Goal: Task Accomplishment & Management: Manage account settings

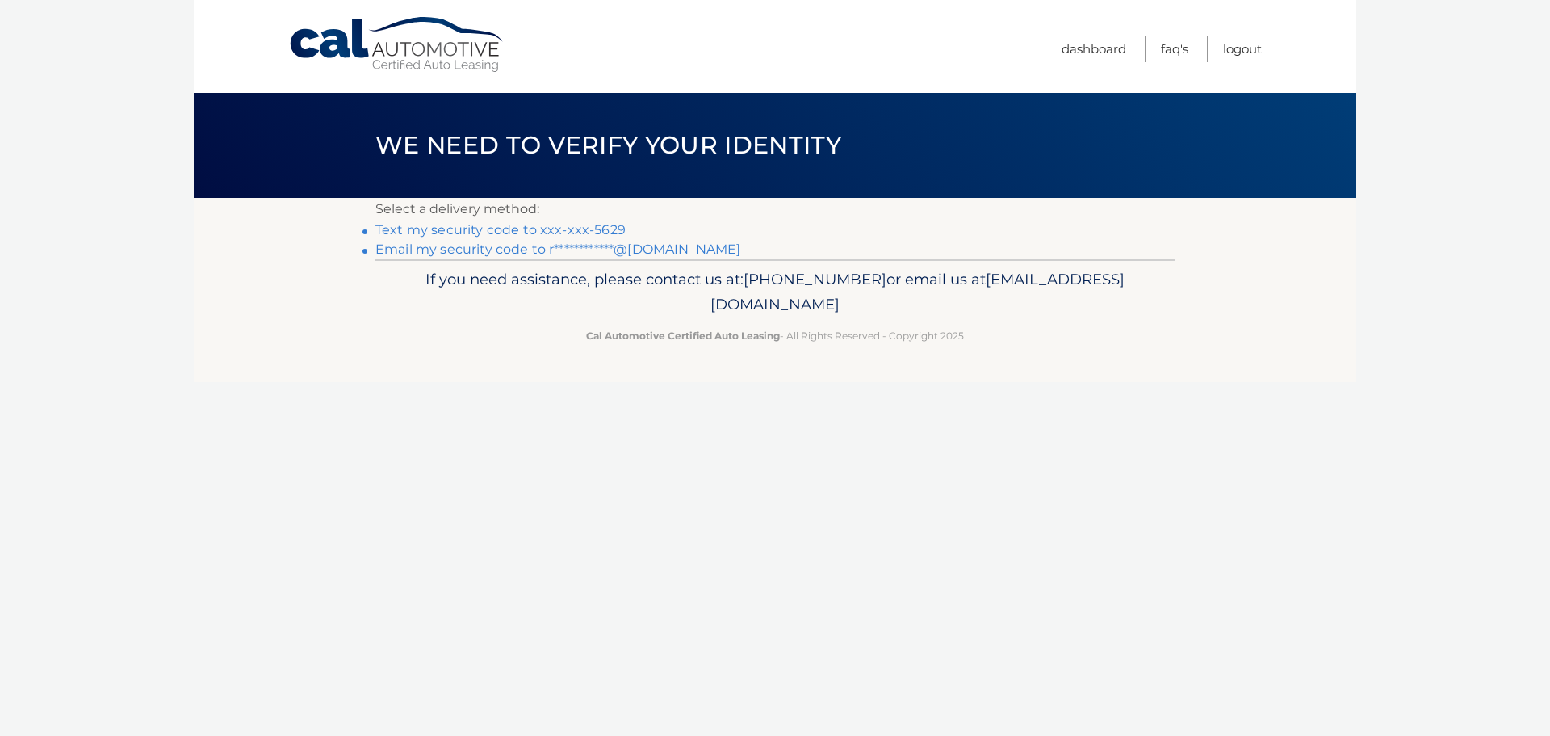
click at [485, 232] on link "Text my security code to xxx-xxx-5629" at bounding box center [500, 229] width 250 height 15
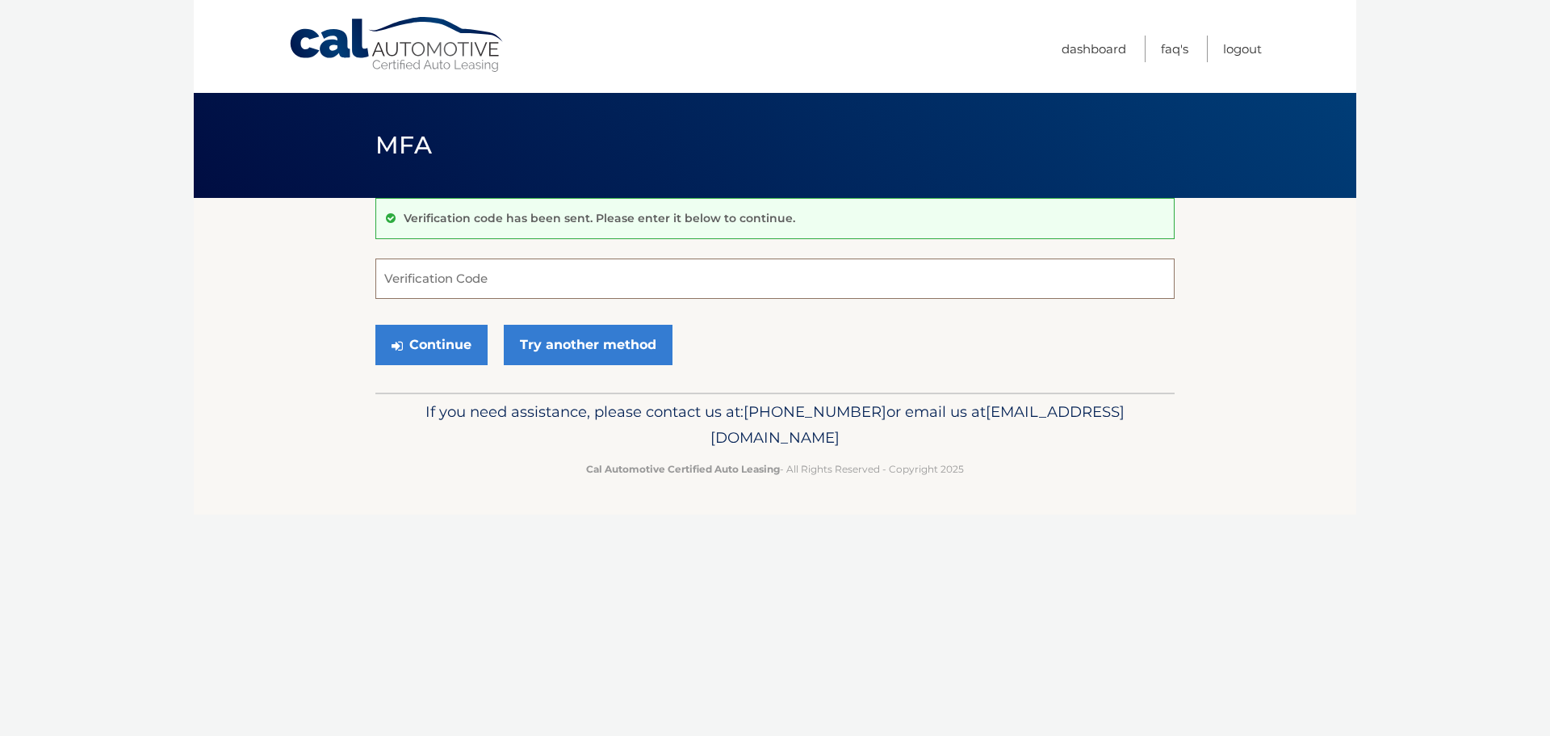
click at [419, 276] on input "Verification Code" at bounding box center [774, 278] width 799 height 40
type input "778543"
click at [428, 346] on button "Continue" at bounding box center [431, 345] width 112 height 40
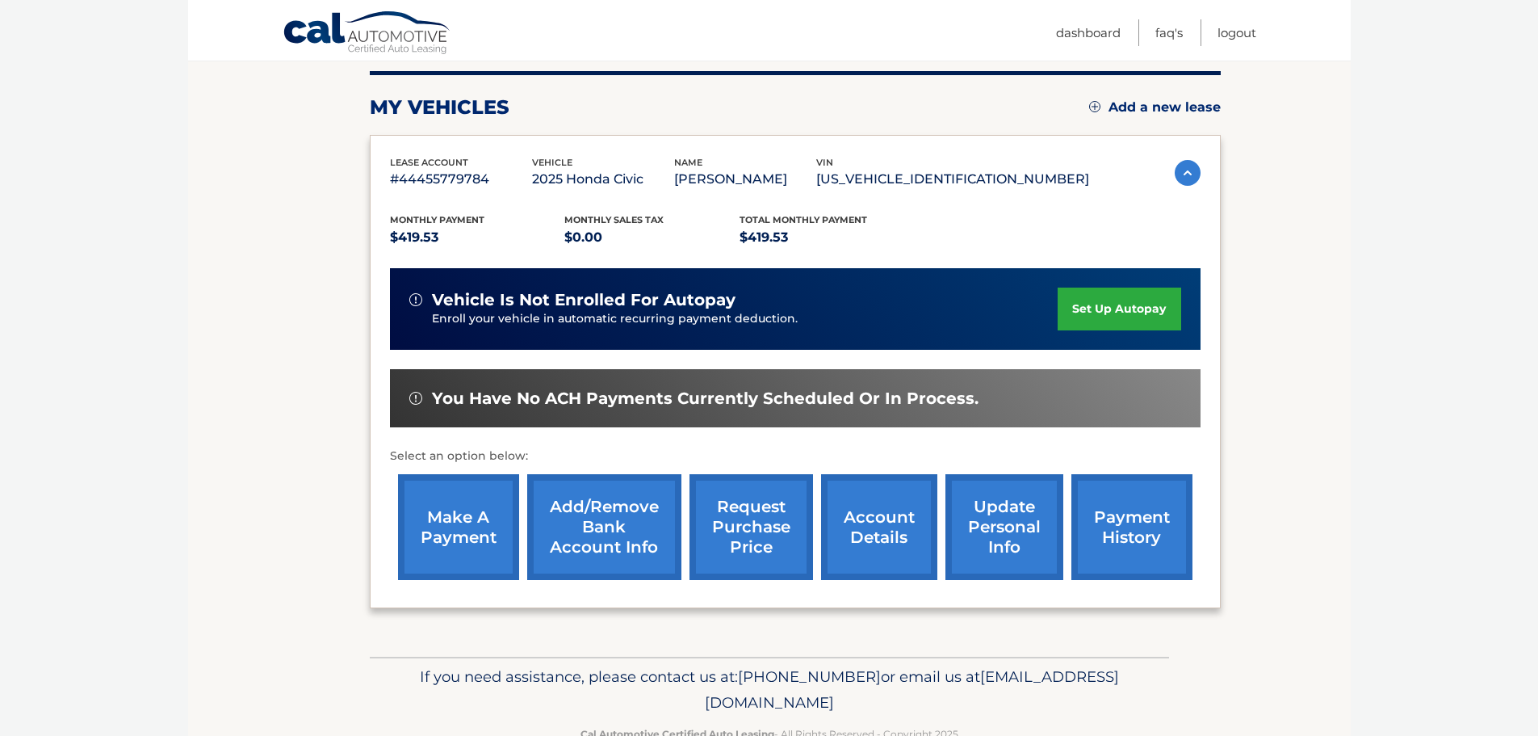
scroll to position [243, 0]
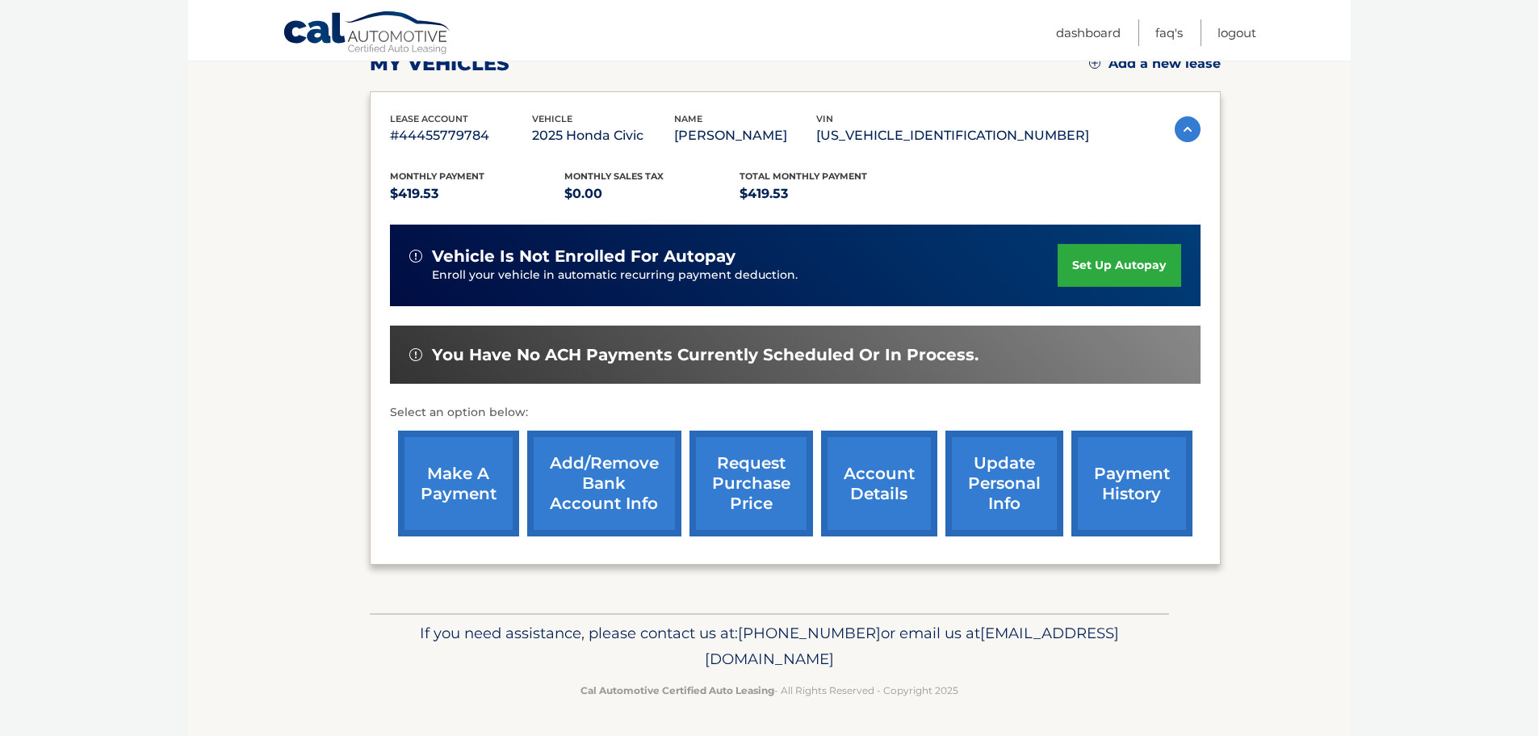
click at [447, 487] on link "make a payment" at bounding box center [458, 483] width 121 height 106
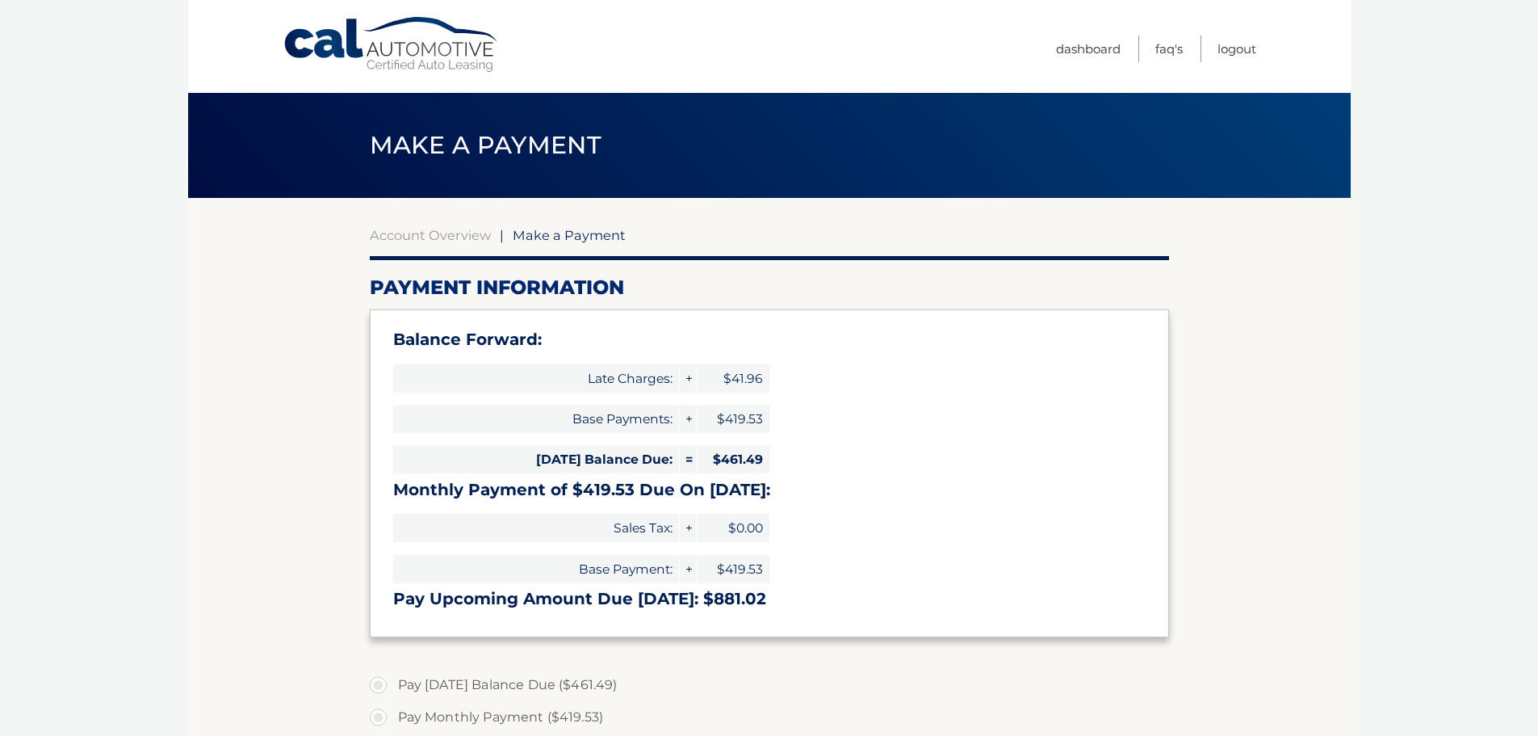
select select "ODlhNzRjODQtNjBhMS00YzAwLTgzMjUtODAzZGNiM2IyMTRk"
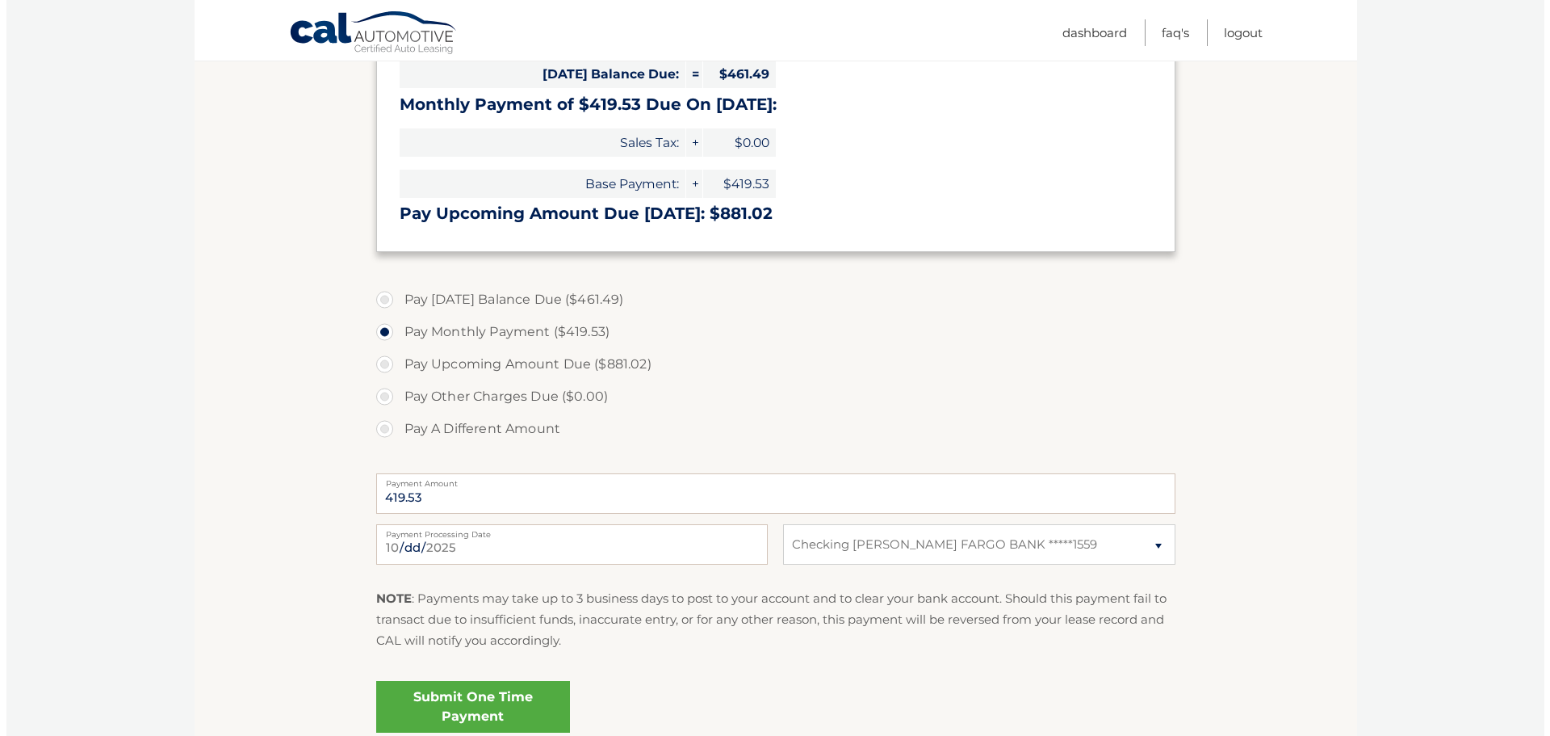
scroll to position [404, 0]
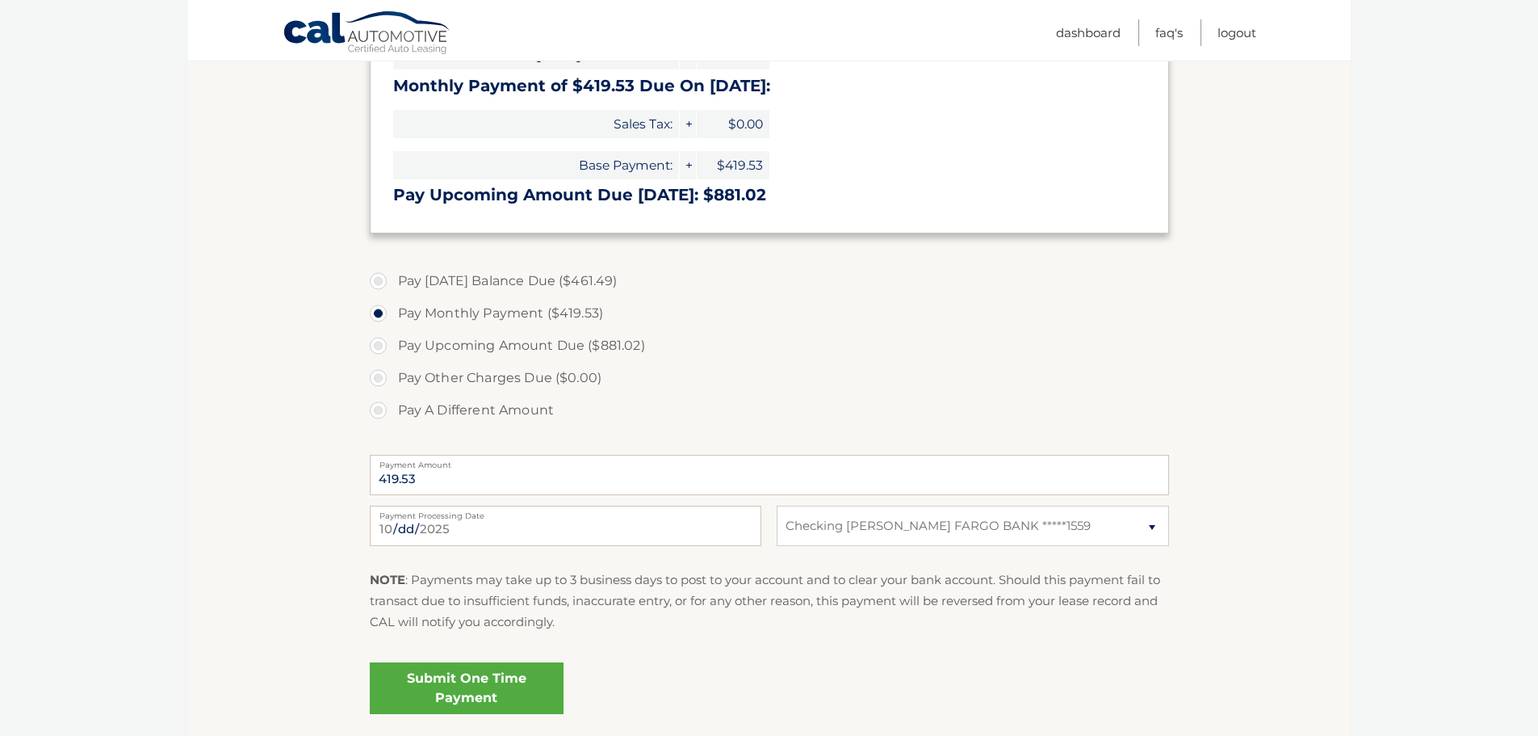
click at [444, 686] on link "Submit One Time Payment" at bounding box center [467, 688] width 194 height 52
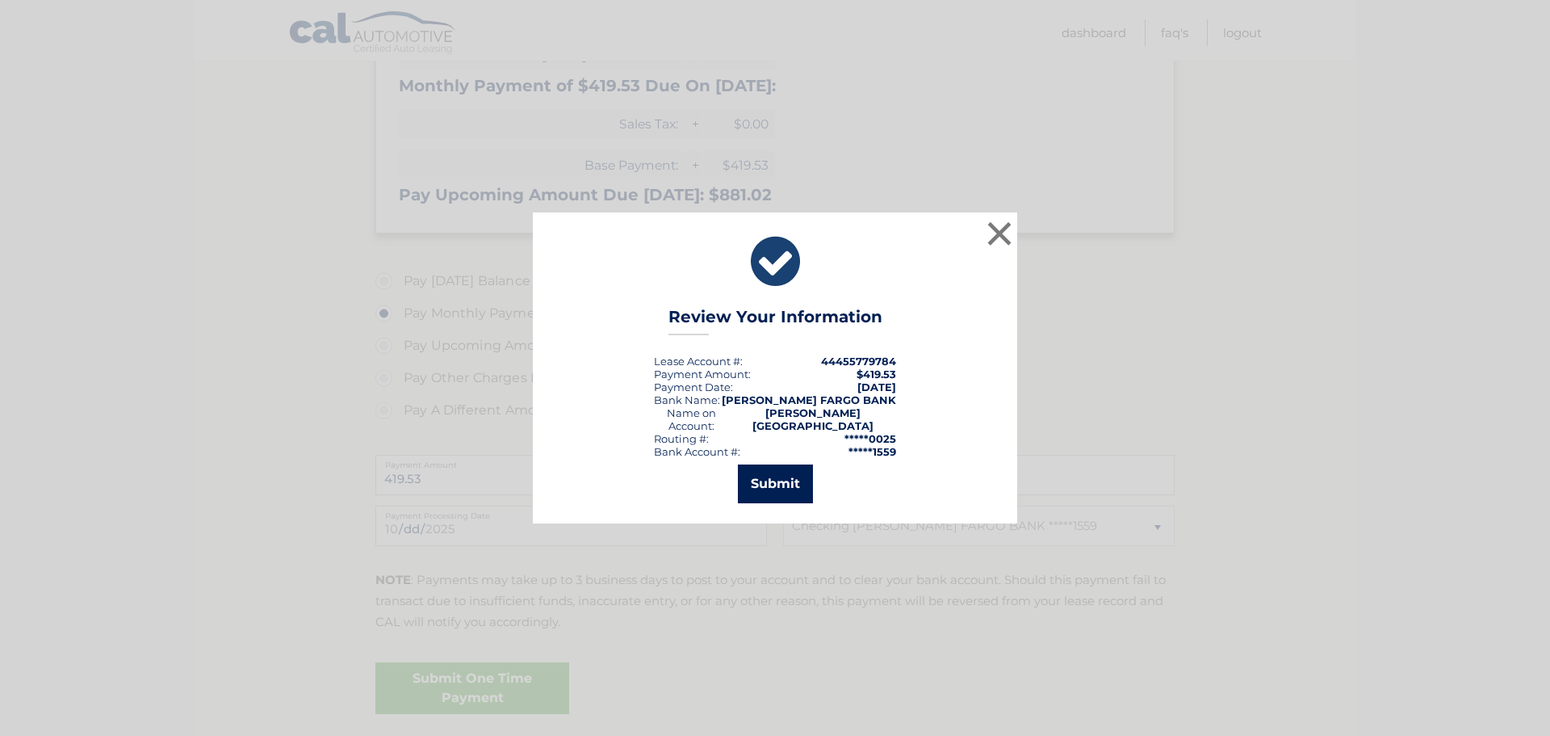
click at [764, 475] on button "Submit" at bounding box center [775, 483] width 75 height 39
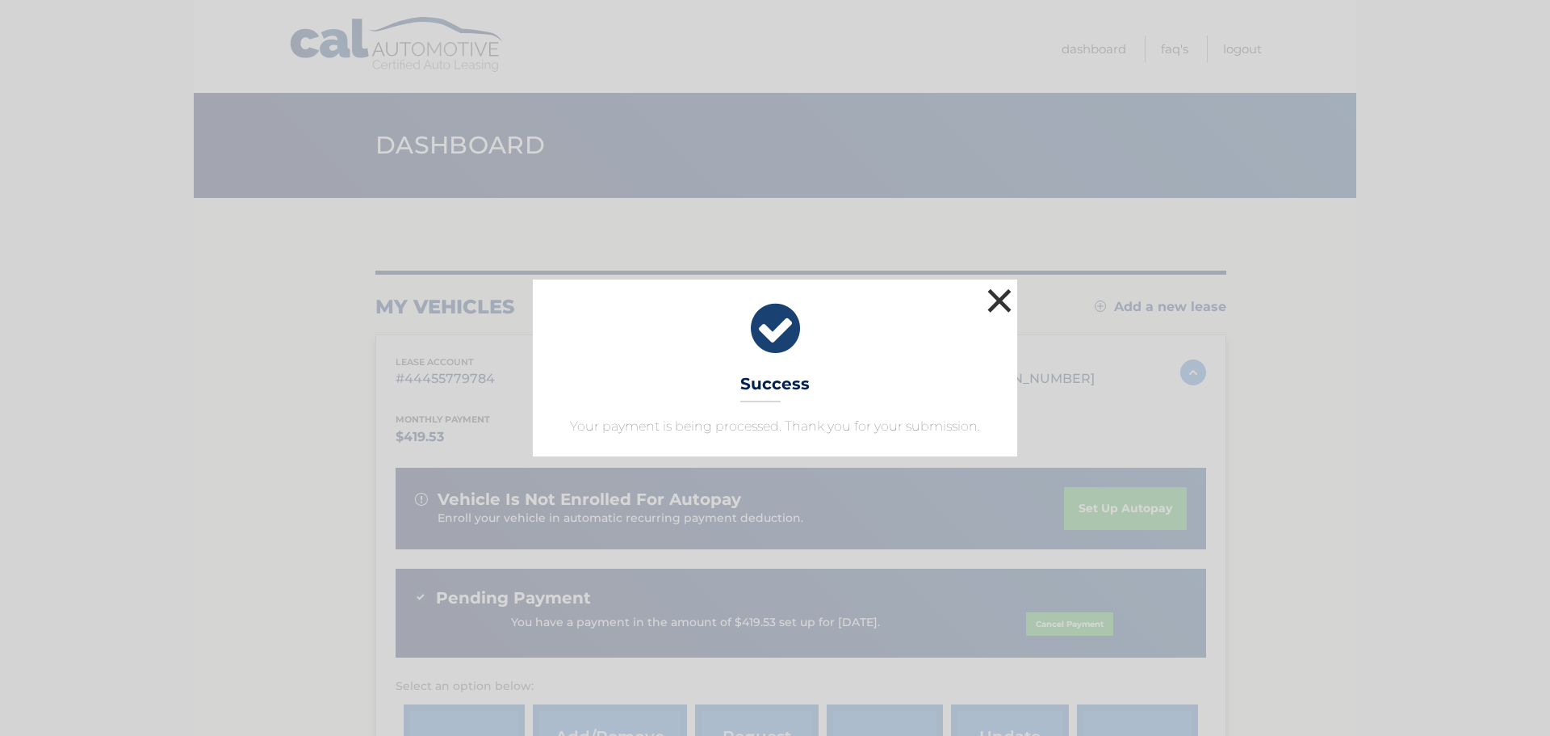
click at [994, 295] on button "×" at bounding box center [1000, 300] width 32 height 32
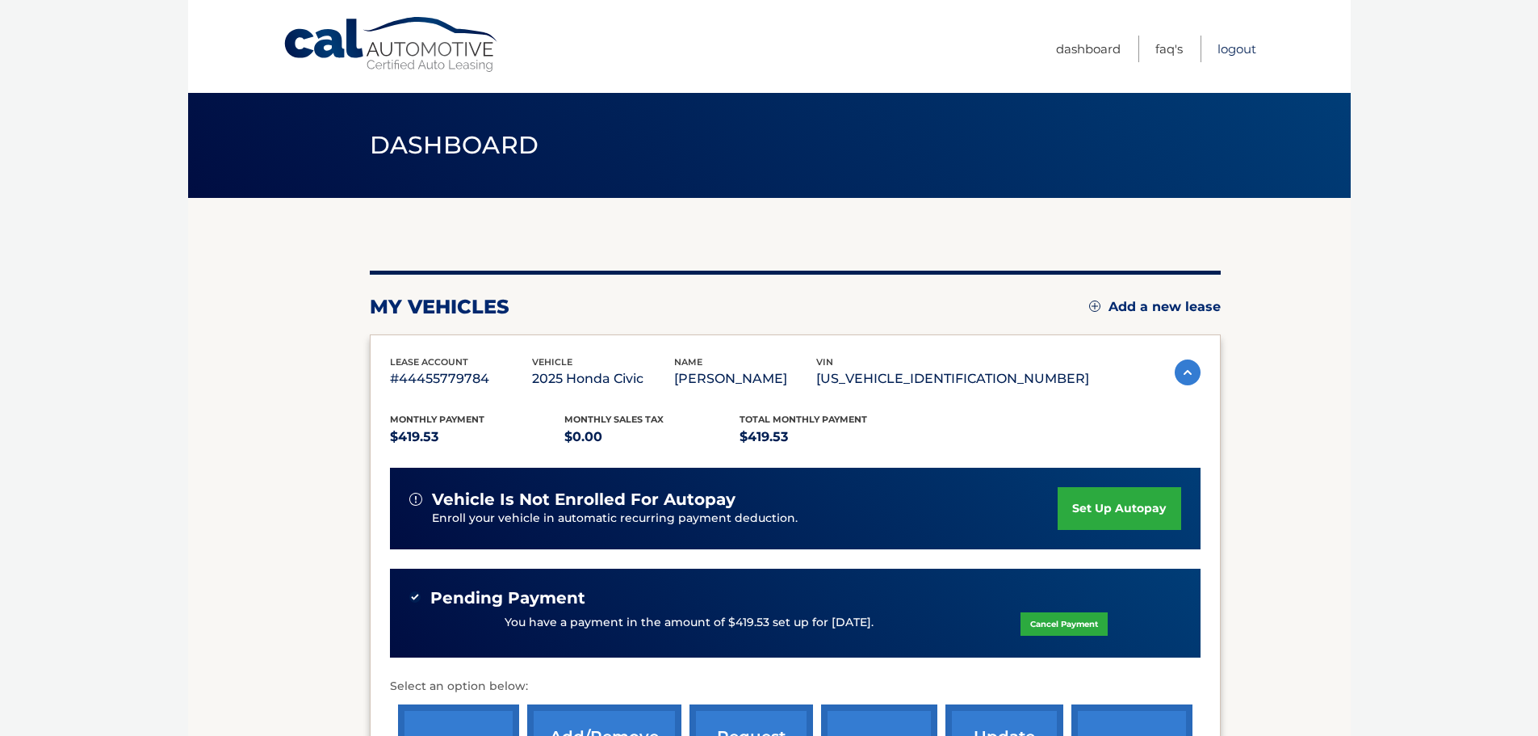
click at [1236, 44] on link "Logout" at bounding box center [1237, 49] width 39 height 27
